Goal: Check status: Check status

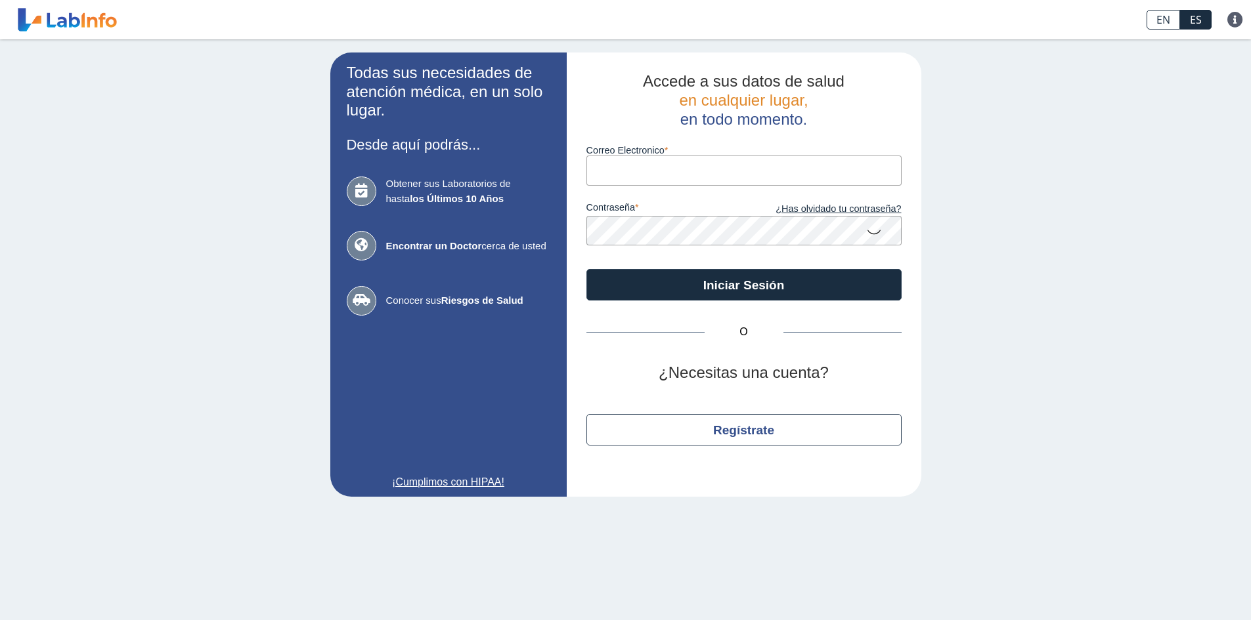
click at [649, 164] on input "Correo Electronico" at bounding box center [743, 171] width 315 height 30
type input "[EMAIL_ADDRESS][DOMAIN_NAME]"
click at [586, 269] on button "Iniciar Sesión" at bounding box center [743, 285] width 315 height 32
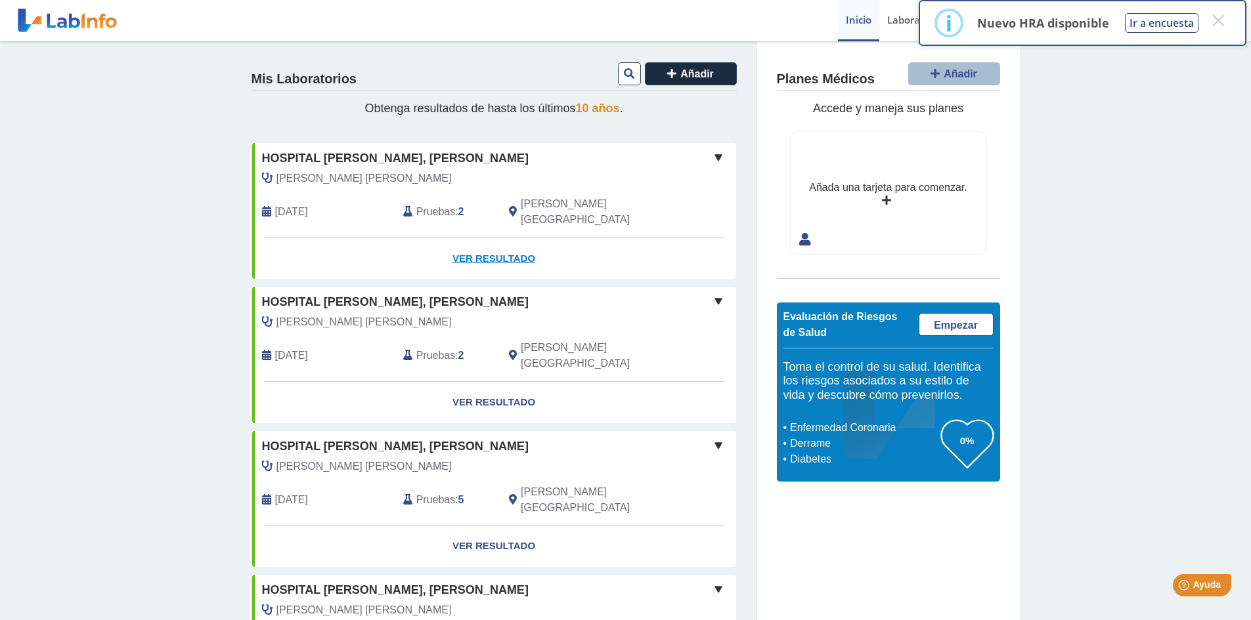
click at [476, 242] on link "Ver Resultado" at bounding box center [494, 258] width 484 height 41
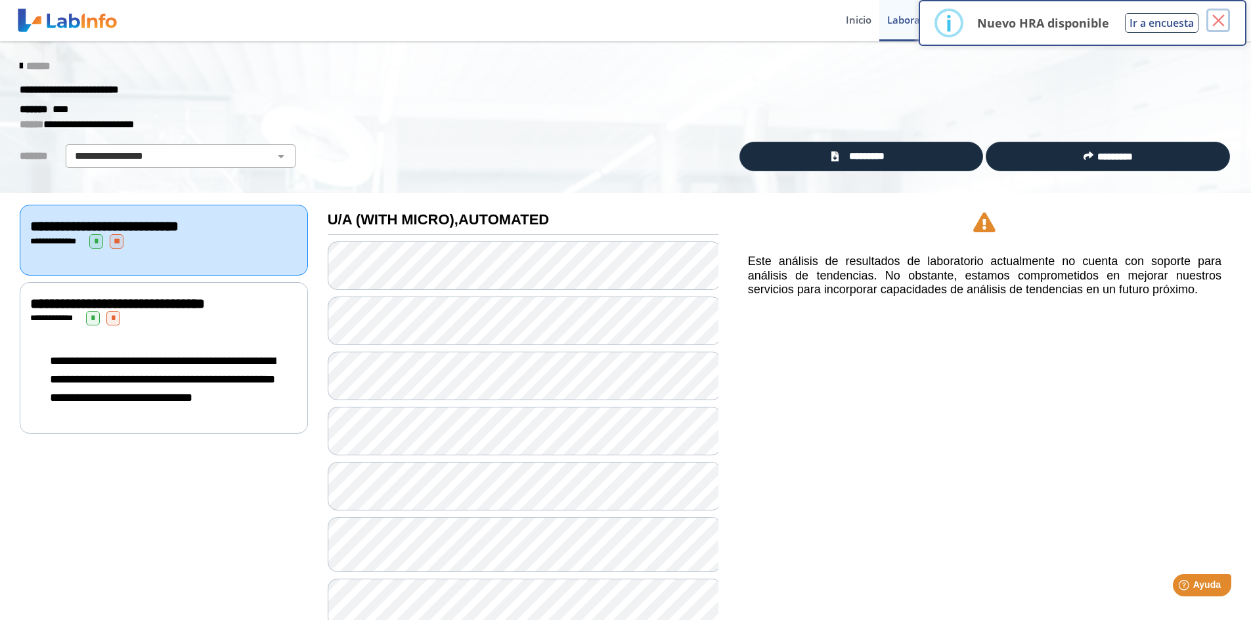
click at [1213, 29] on button "×" at bounding box center [1218, 21] width 24 height 24
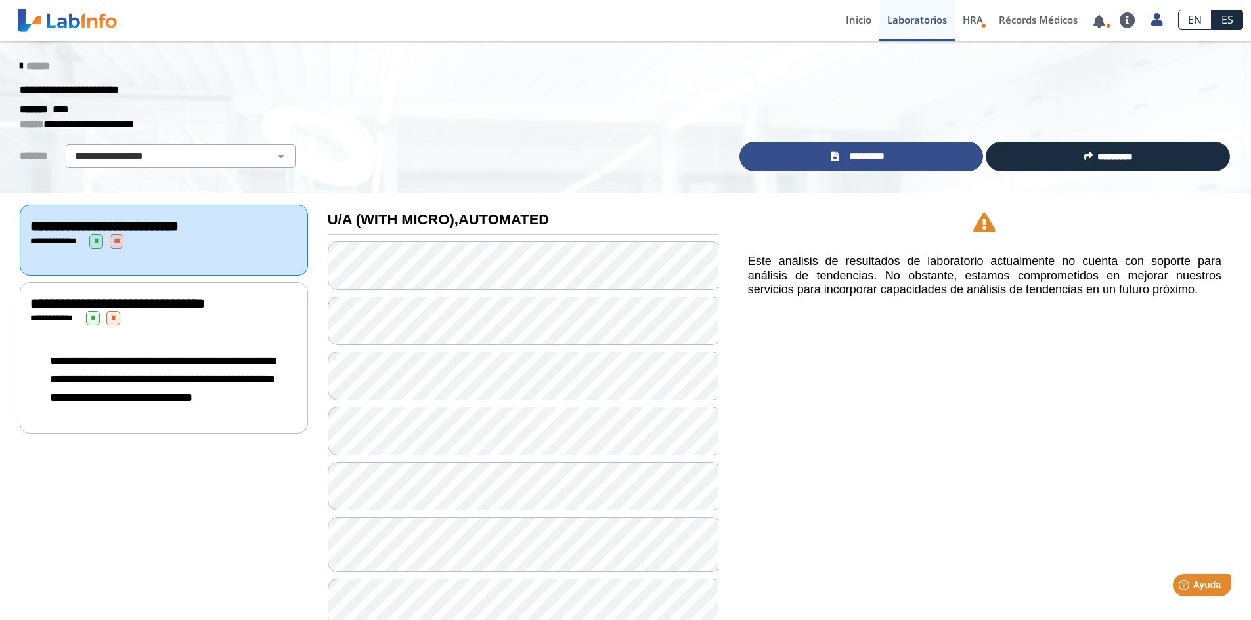
click at [874, 153] on span "*********" at bounding box center [866, 156] width 48 height 15
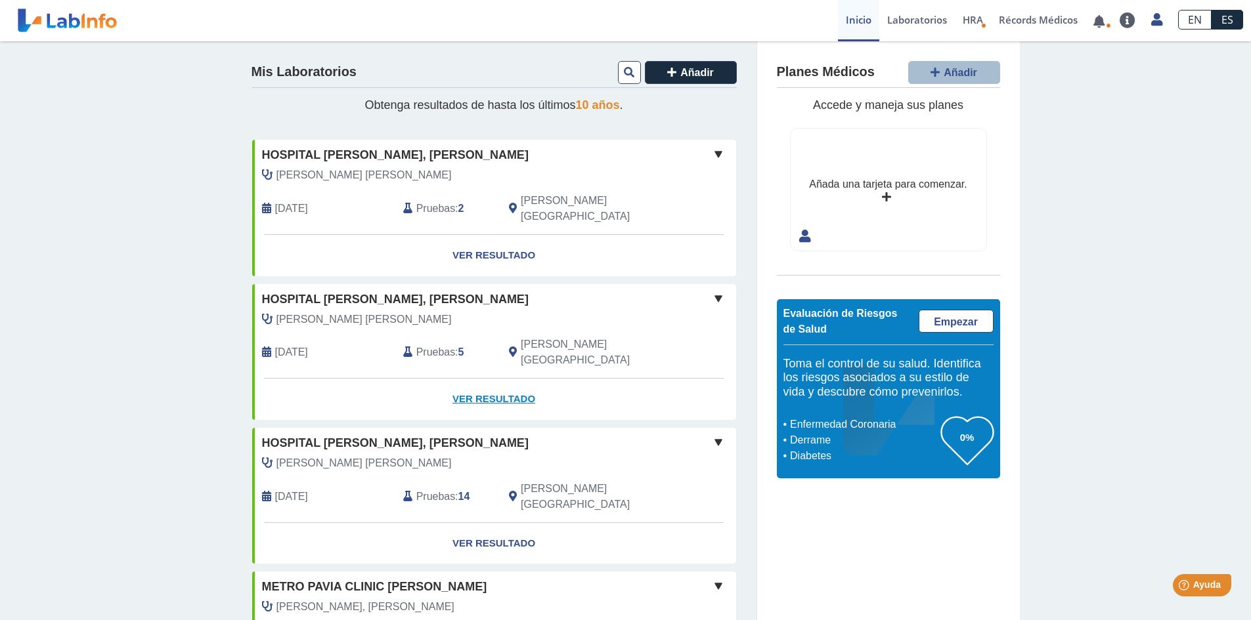
click at [488, 379] on link "Ver Resultado" at bounding box center [494, 399] width 484 height 41
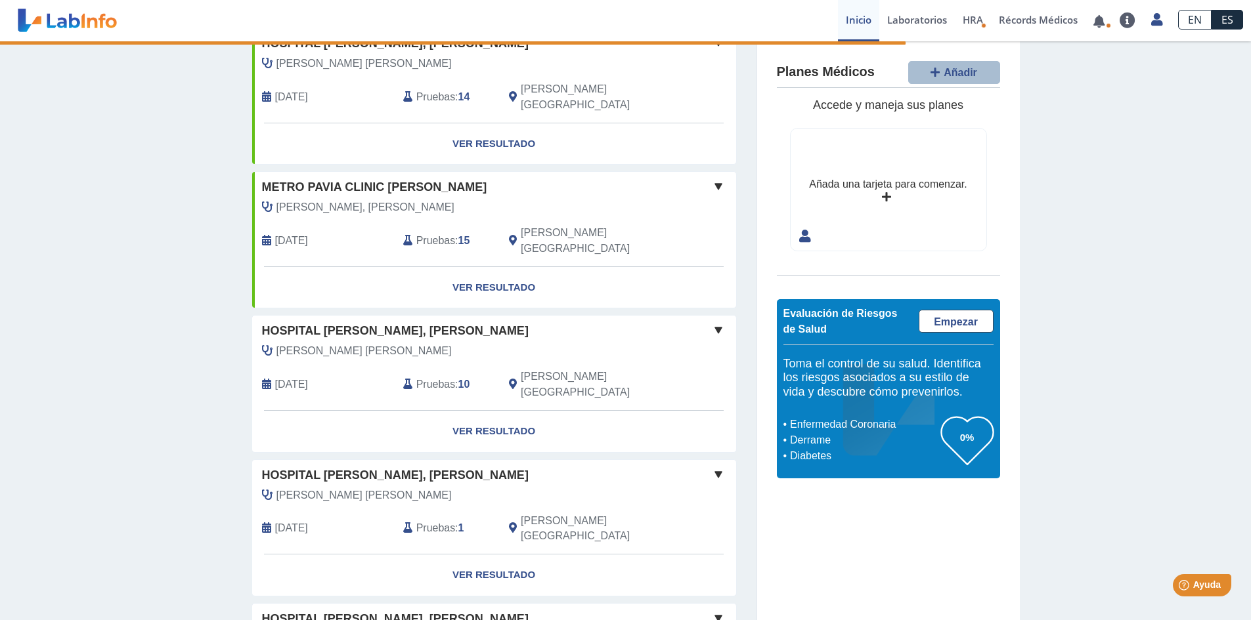
scroll to position [591, 0]
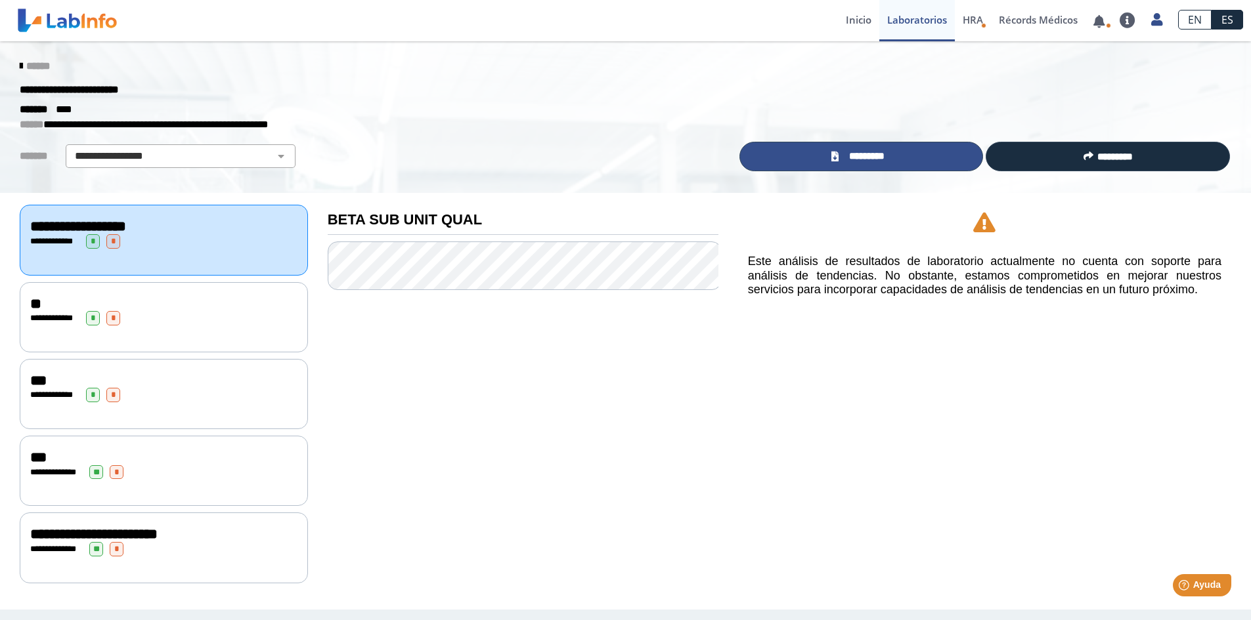
click at [855, 149] on span "*********" at bounding box center [866, 156] width 48 height 15
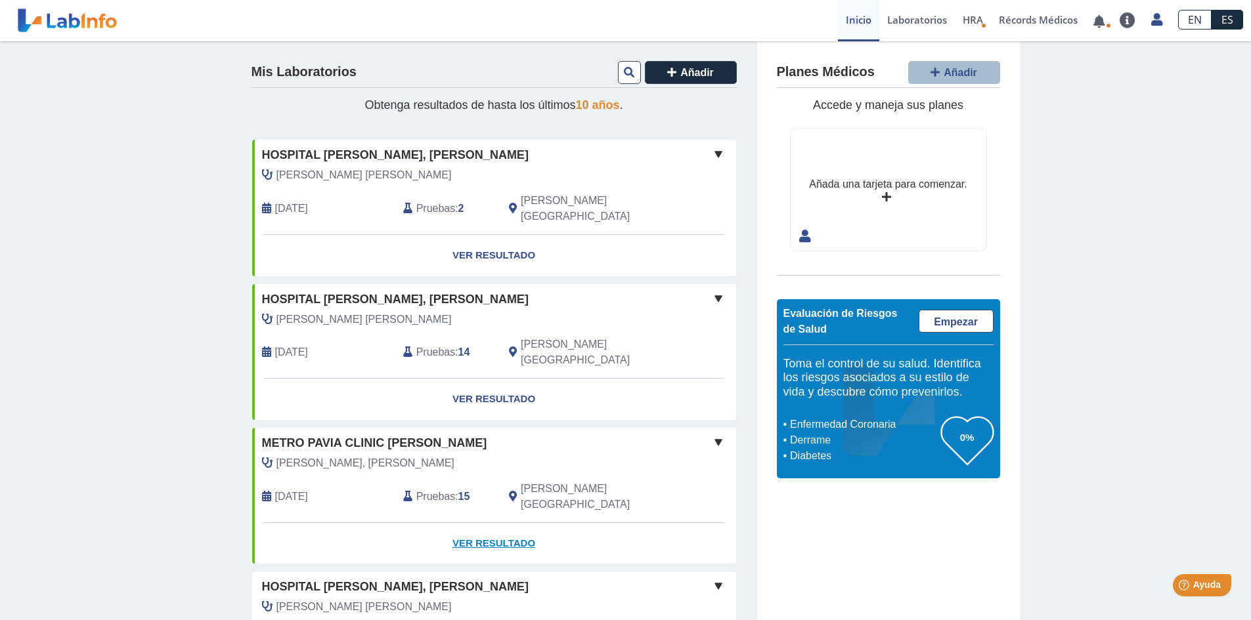
click at [472, 523] on link "Ver Resultado" at bounding box center [494, 543] width 484 height 41
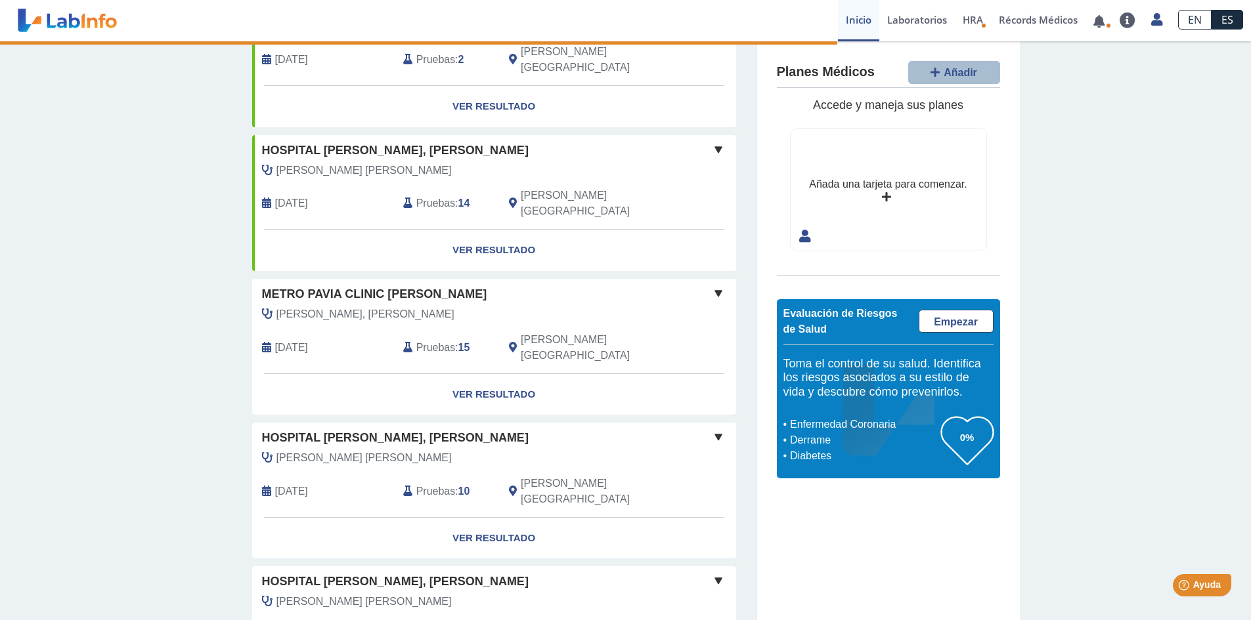
scroll to position [197, 0]
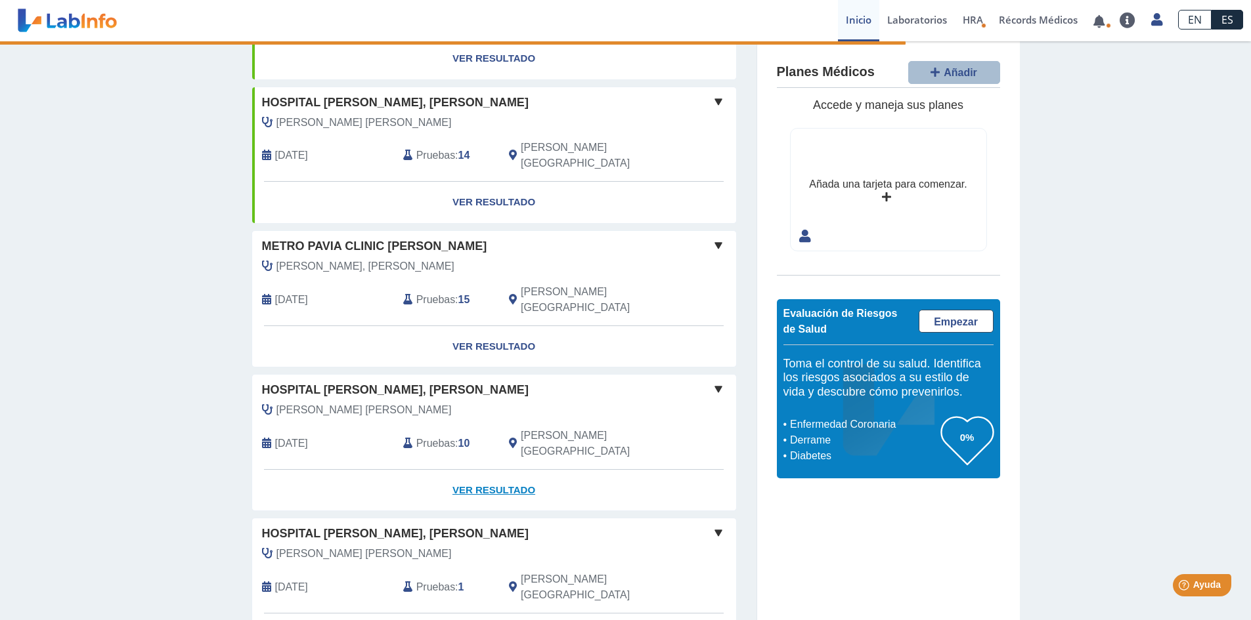
click at [500, 470] on link "Ver Resultado" at bounding box center [494, 490] width 484 height 41
click at [476, 470] on link "Ver Resultado" at bounding box center [494, 490] width 484 height 41
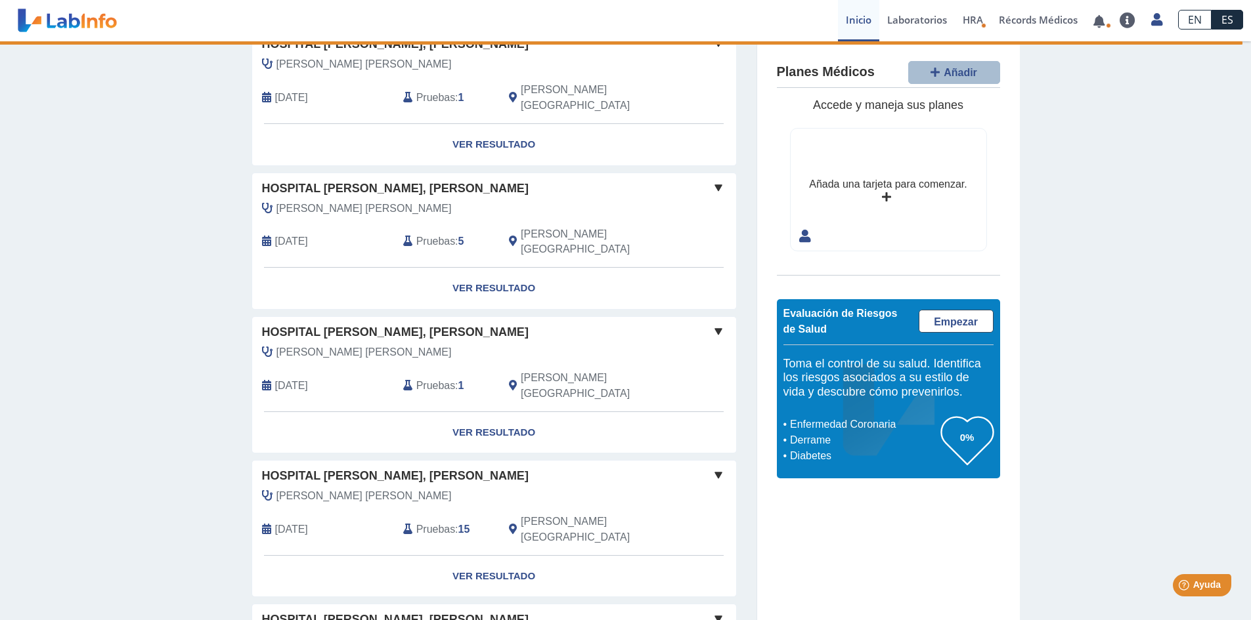
scroll to position [876, 0]
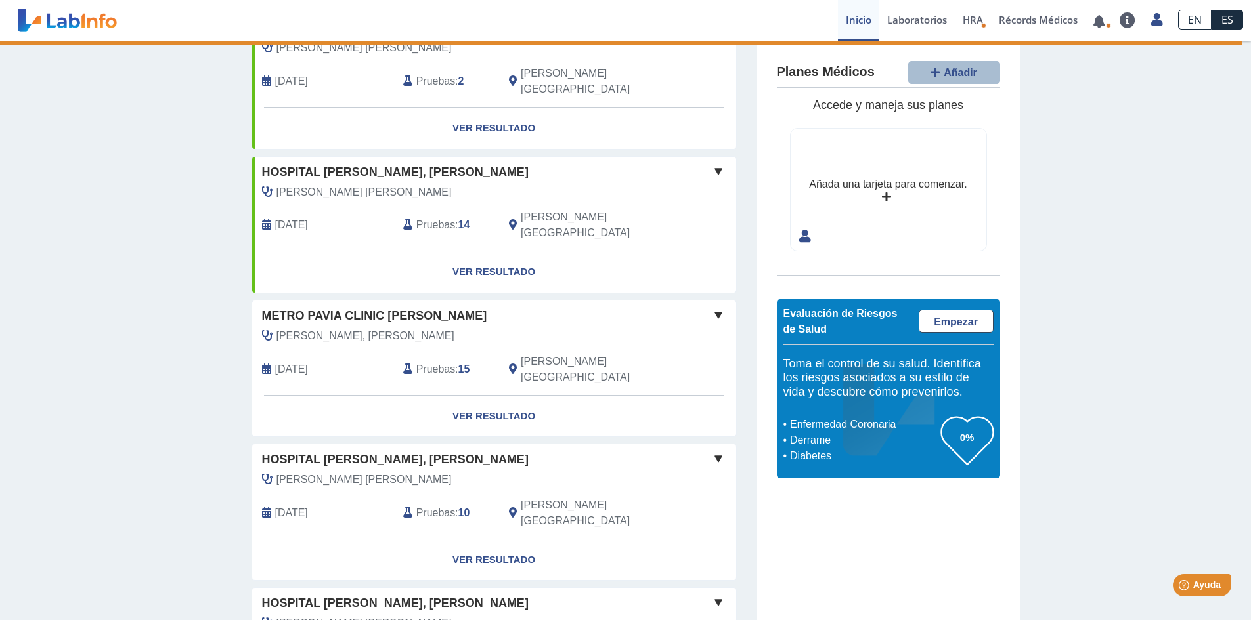
scroll to position [0, 0]
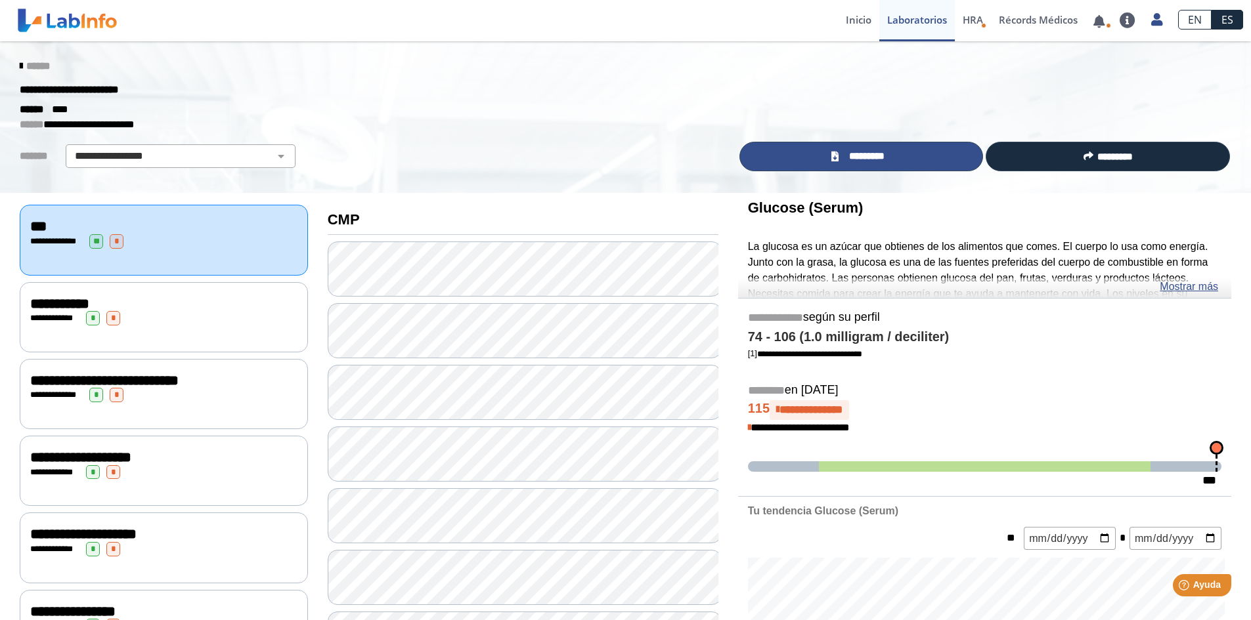
click at [869, 148] on link "*********" at bounding box center [861, 157] width 244 height 30
